Goal: Find specific page/section: Find specific page/section

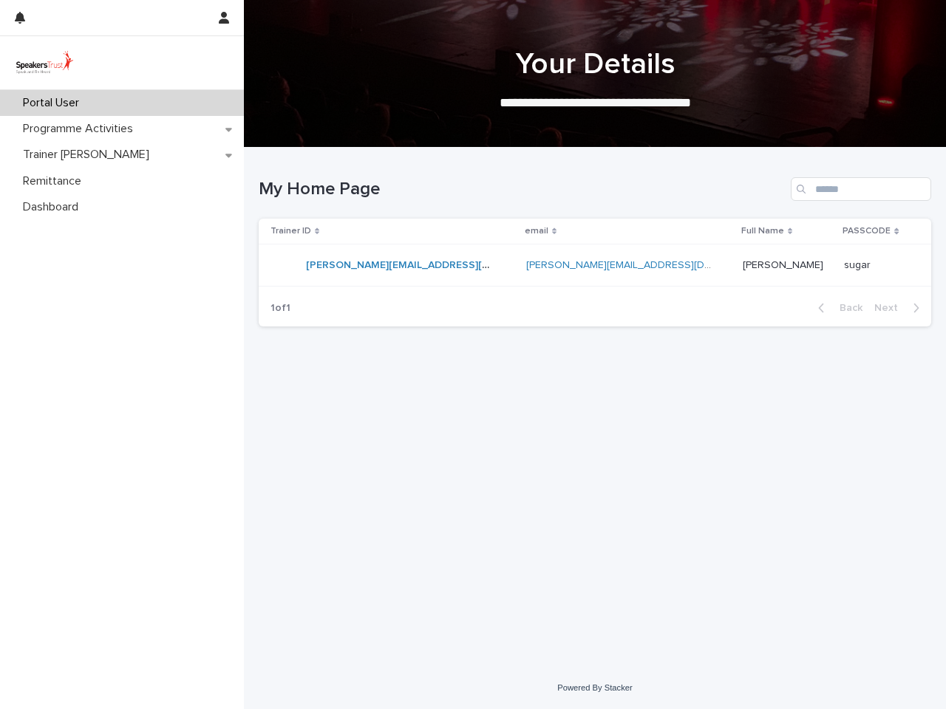
click at [109, 18] on div at bounding box center [110, 17] width 190 height 35
click at [227, 18] on icon "button" at bounding box center [224, 18] width 10 height 12
click at [595, 74] on div at bounding box center [473, 354] width 946 height 709
click at [392, 231] on div "Trainer ID" at bounding box center [392, 231] width 245 height 16
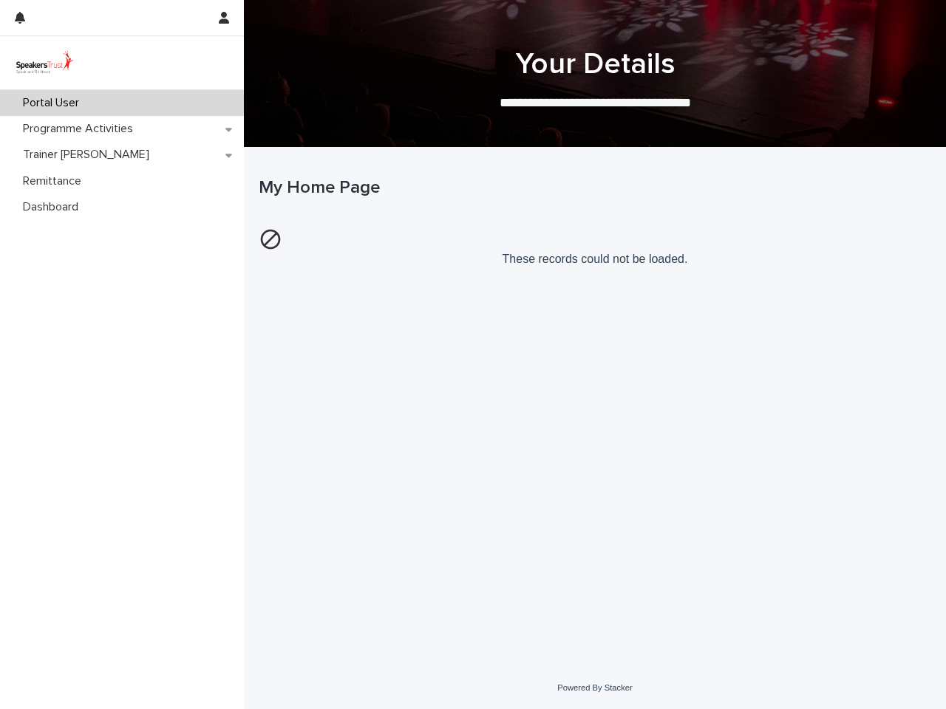
click at [622, 231] on p "These records could not be loaded." at bounding box center [595, 246] width 672 height 49
click at [777, 231] on p "These records could not be loaded." at bounding box center [595, 246] width 672 height 49
click at [871, 231] on p "These records could not be loaded." at bounding box center [595, 246] width 672 height 49
click at [839, 308] on div "Loading... Saving… Loading... Saving… My Home Page These records could not be l…" at bounding box center [594, 389] width 687 height 482
click at [901, 308] on div "Loading... Saving… Loading... Saving… My Home Page These records could not be l…" at bounding box center [594, 389] width 687 height 482
